Goal: Check status: Check status

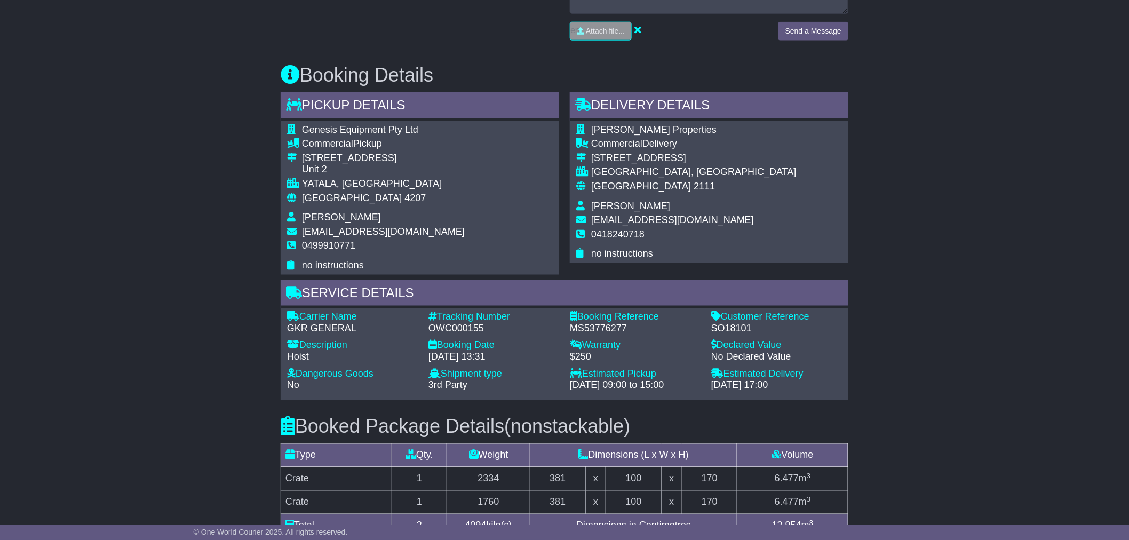
click at [168, 156] on div "Email Download Tracking Pricing Insurance" at bounding box center [564, 241] width 1129 height 1178
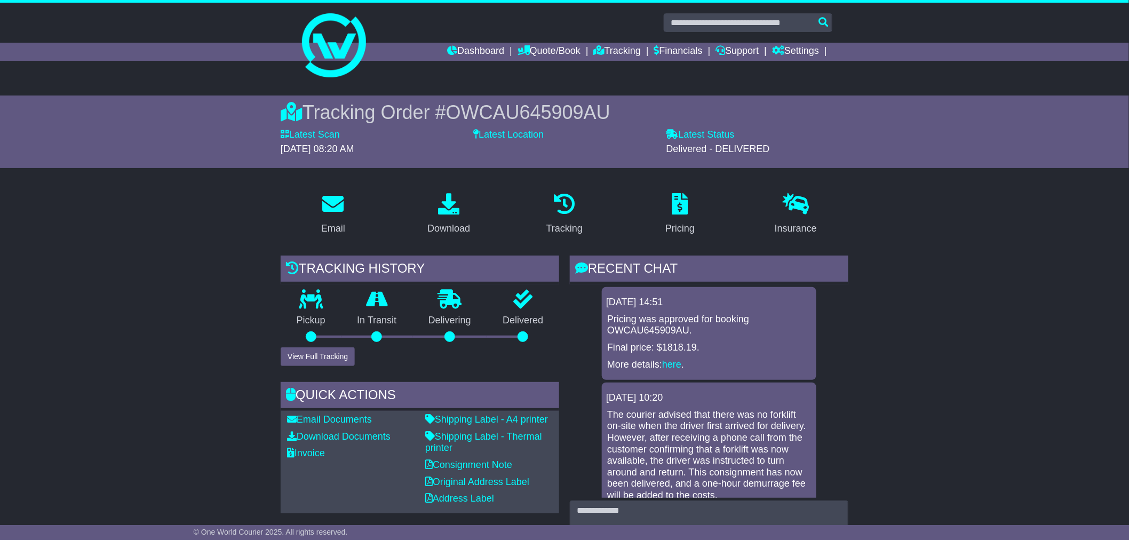
click at [530, 52] on link "Quote/Book" at bounding box center [549, 52] width 63 height 18
click at [524, 67] on link "Domestic" at bounding box center [560, 70] width 84 height 12
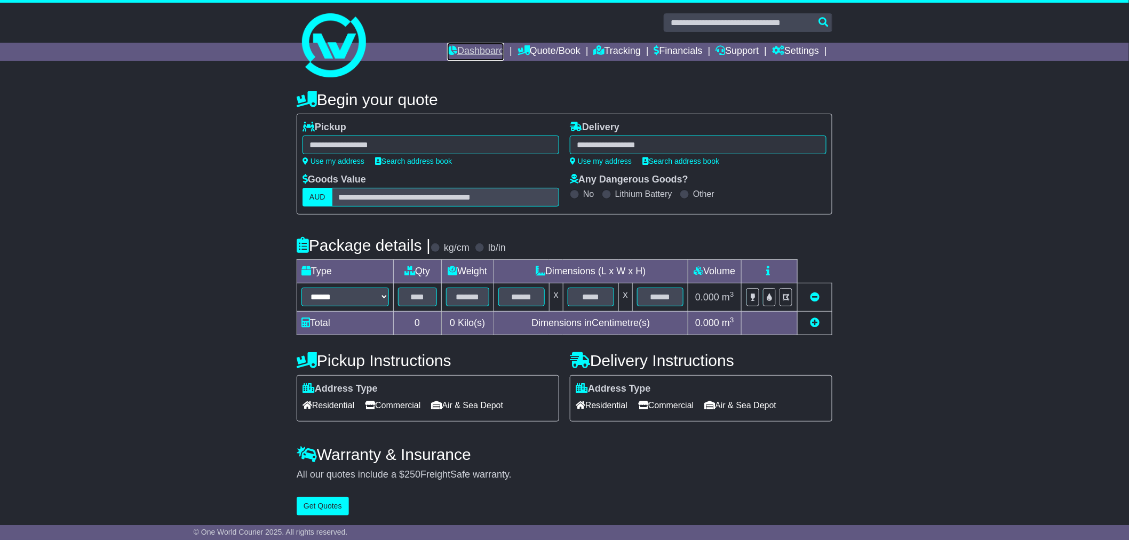
click at [473, 55] on link "Dashboard" at bounding box center [475, 52] width 57 height 18
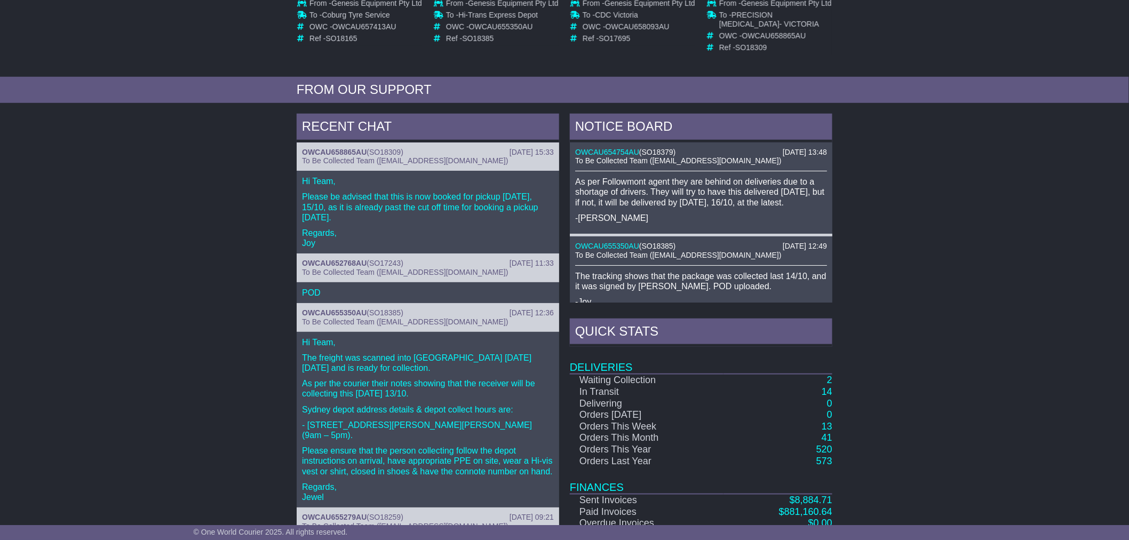
click at [230, 269] on div "RECENT CHAT [DATE] 15:33 OWCAU658865AU ( SO18309 ) To Be Collected Team ([EMAIL…" at bounding box center [564, 338] width 1129 height 461
click at [232, 196] on div "RECENT CHAT [DATE] 15:33 OWCAU658865AU ( SO18309 ) To Be Collected Team ([EMAIL…" at bounding box center [564, 338] width 1129 height 461
